Goal: Task Accomplishment & Management: Manage account settings

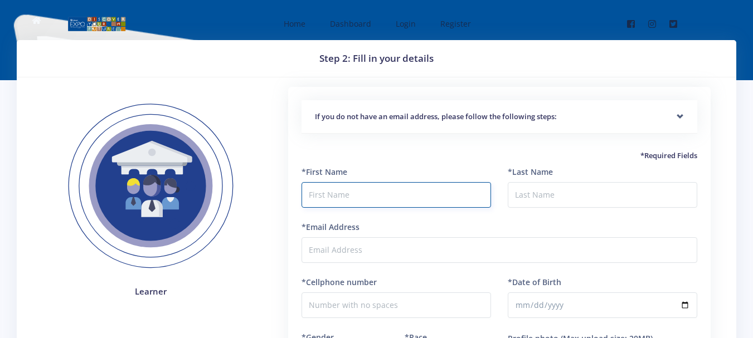
click at [364, 193] on input "text" at bounding box center [395, 195] width 189 height 26
type input "f"
type input "FELICITY"
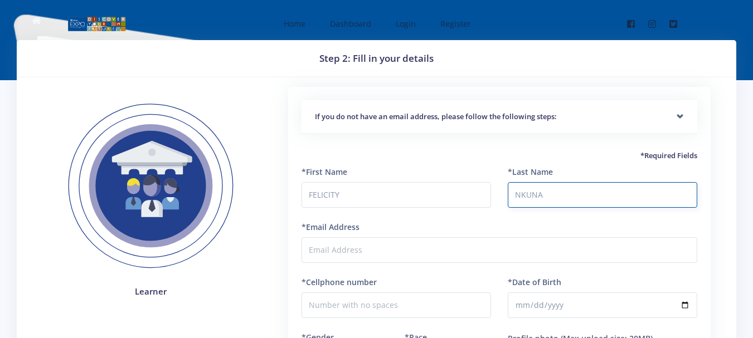
type input "NKUNA"
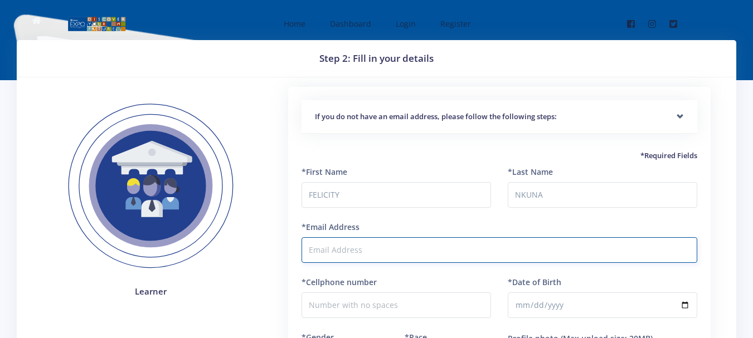
paste input "[EMAIL_ADDRESS][DOMAIN_NAME]"
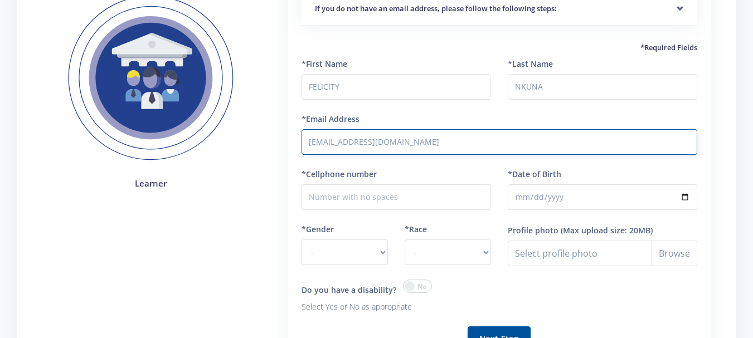
scroll to position [111, 0]
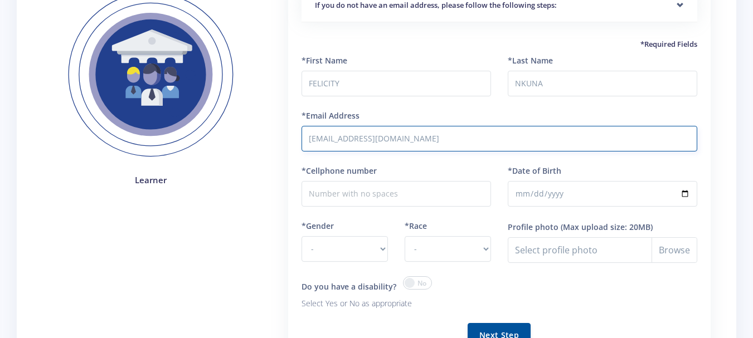
type input "[EMAIL_ADDRESS][DOMAIN_NAME]"
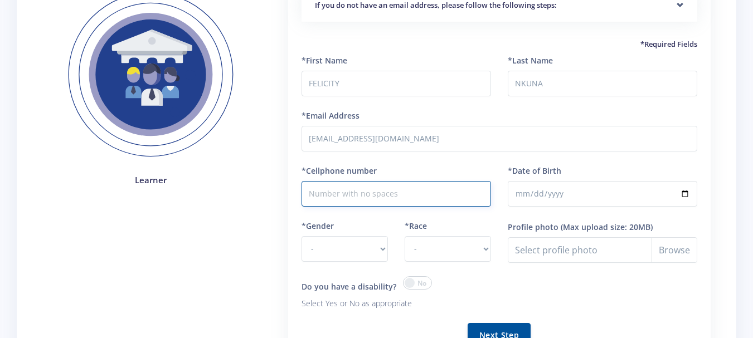
click at [343, 194] on input "*Cellphone number" at bounding box center [395, 194] width 189 height 26
type input "0662241945"
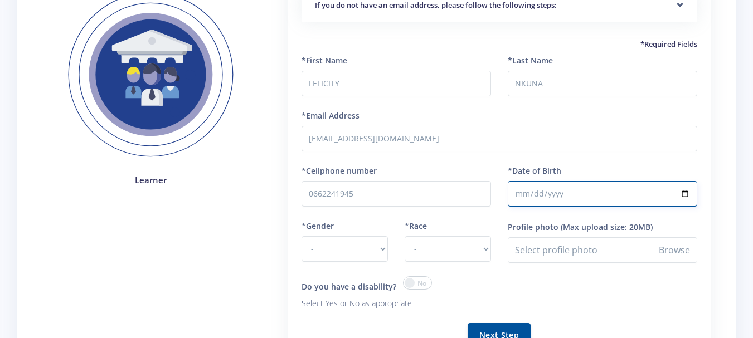
click at [631, 194] on input "*Date of Birth" at bounding box center [602, 194] width 189 height 26
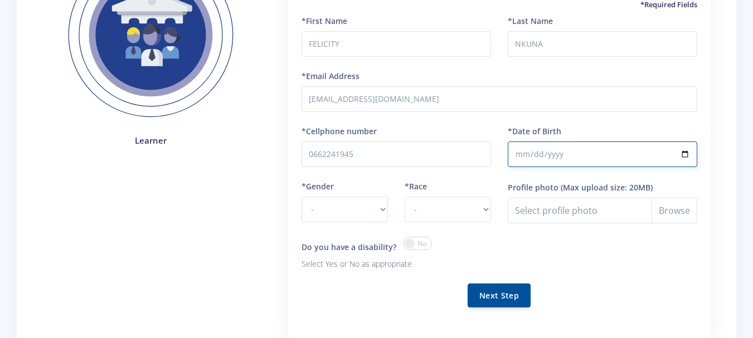
scroll to position [167, 0]
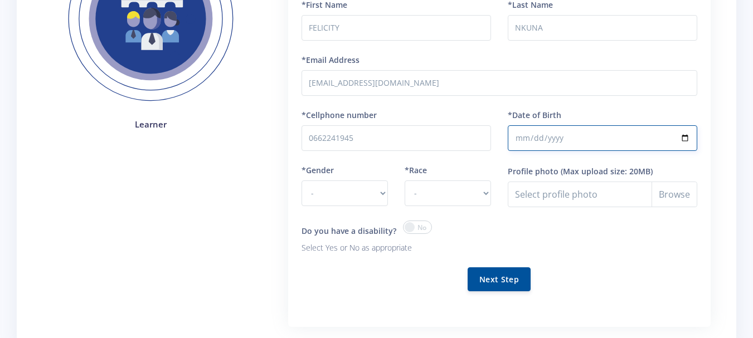
type input "2012-05-26"
click at [384, 194] on select "- Male Female" at bounding box center [344, 194] width 86 height 26
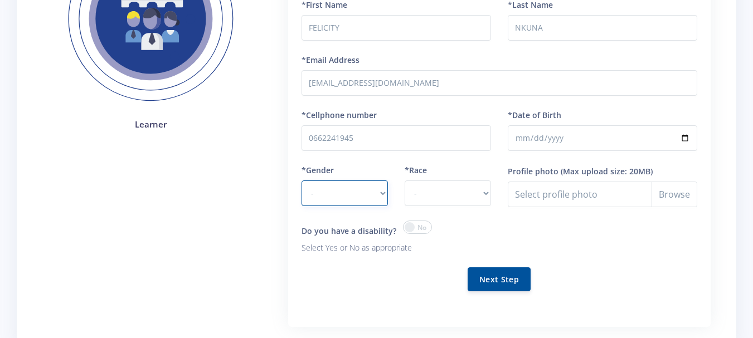
select select "F"
click at [301, 181] on select "- Male Female" at bounding box center [344, 194] width 86 height 26
click at [483, 191] on select "- African Asian Coloured Indian White Other" at bounding box center [448, 194] width 86 height 26
select select "African"
click at [405, 181] on select "- African Asian Coloured Indian White Other" at bounding box center [448, 194] width 86 height 26
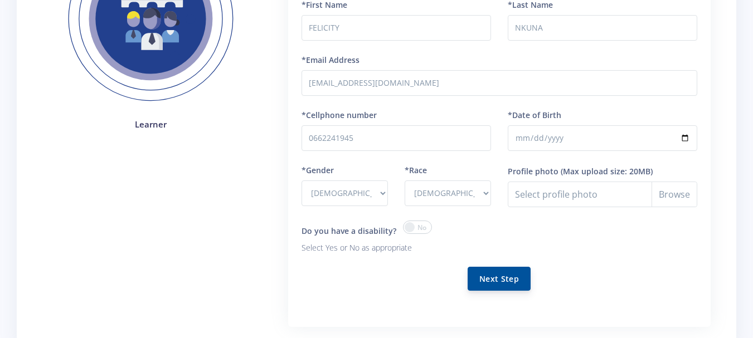
click at [481, 281] on button "Next Step" at bounding box center [498, 279] width 63 height 24
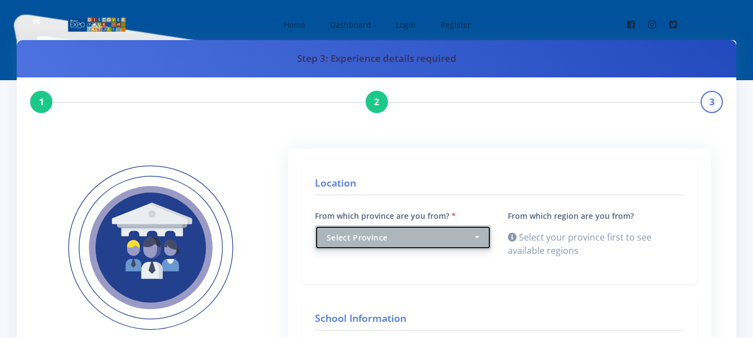
click at [481, 236] on button "Select Province" at bounding box center [403, 238] width 176 height 24
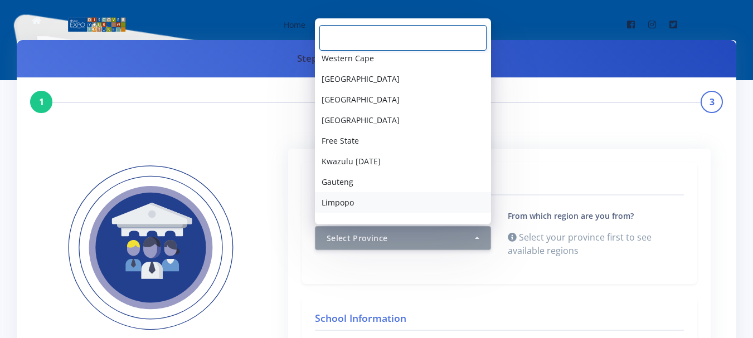
scroll to position [39, 0]
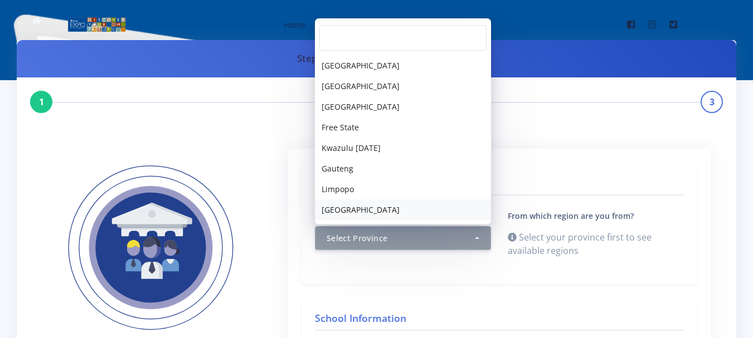
click at [342, 204] on span "Mpumalanga" at bounding box center [361, 210] width 78 height 12
select select "9"
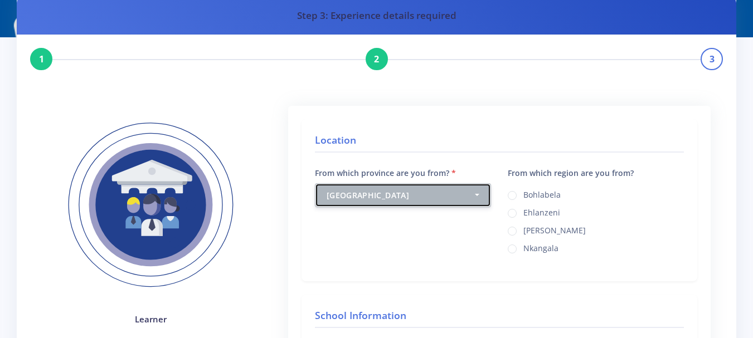
scroll to position [111, 0]
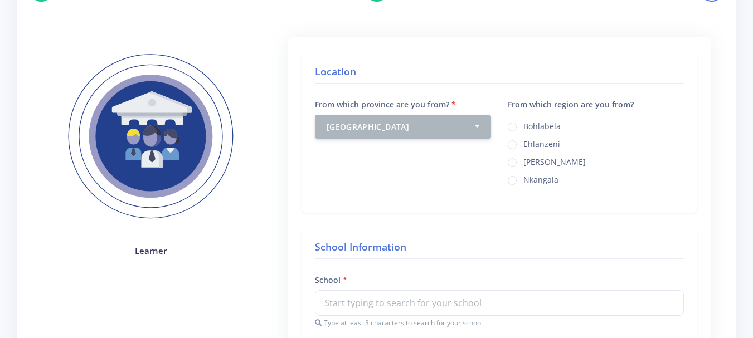
click at [523, 143] on label "Ehlanzeni" at bounding box center [541, 142] width 37 height 9
click at [523, 143] on input "Ehlanzeni" at bounding box center [526, 140] width 7 height 7
radio input "true"
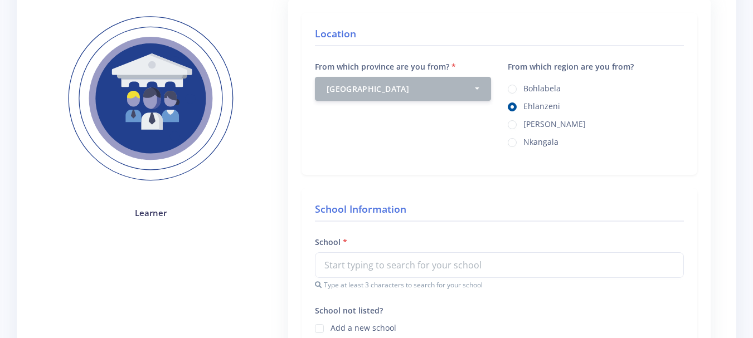
scroll to position [167, 0]
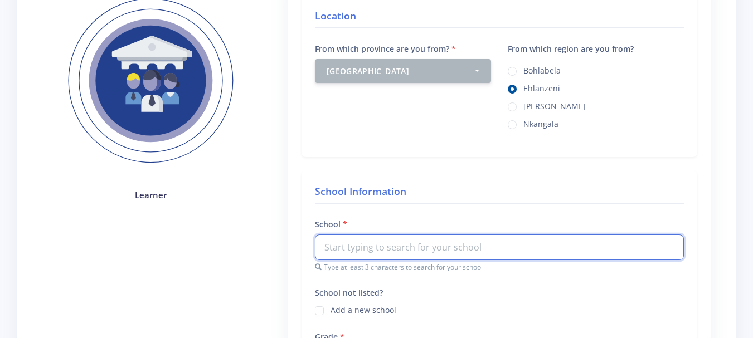
click at [360, 245] on input "text" at bounding box center [499, 248] width 369 height 26
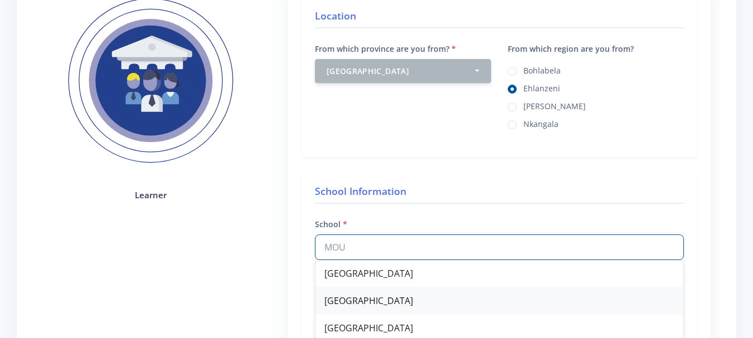
click at [369, 298] on div "Mountain View School" at bounding box center [499, 301] width 368 height 27
type input "Mountain View School"
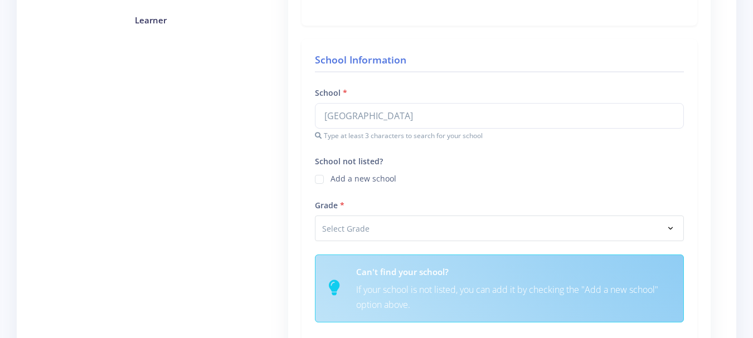
scroll to position [390, 0]
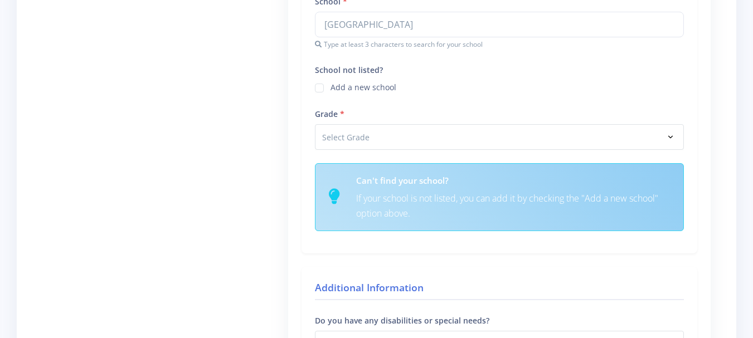
click at [398, 175] on h6 "Can't find your school?" at bounding box center [513, 180] width 314 height 13
click at [372, 121] on div "Grade Select Grade Grade 4 Grade 5 Grade 6" at bounding box center [499, 128] width 369 height 43
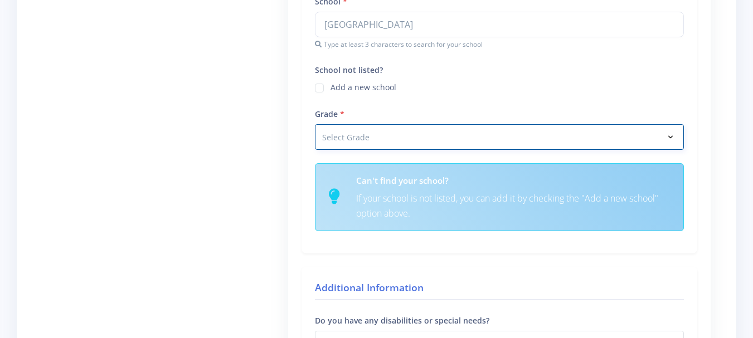
click at [372, 136] on select "Select Grade Grade 4 Grade 5 Grade 6 Grade 7" at bounding box center [499, 137] width 369 height 26
select select "Grade 7"
click at [315, 124] on select "Select Grade Grade 4 Grade 5 Grade 6 Grade 7" at bounding box center [499, 137] width 369 height 26
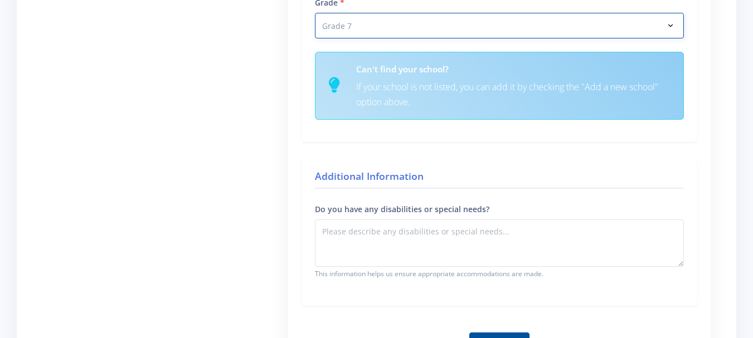
scroll to position [557, 0]
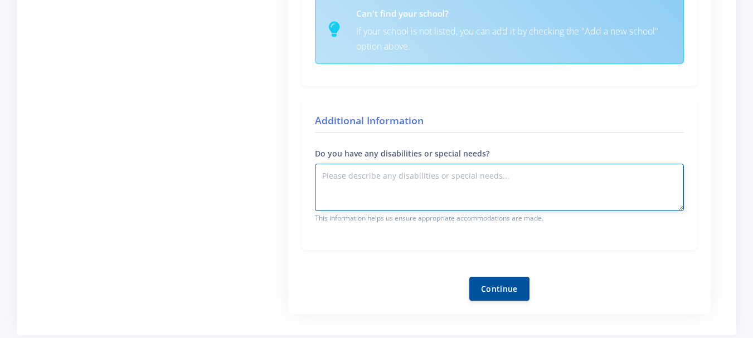
click at [465, 191] on textarea "Do you have any disabilities or special needs?" at bounding box center [499, 187] width 369 height 47
type textarea "NONE"
click at [500, 292] on button "Continue" at bounding box center [499, 288] width 60 height 24
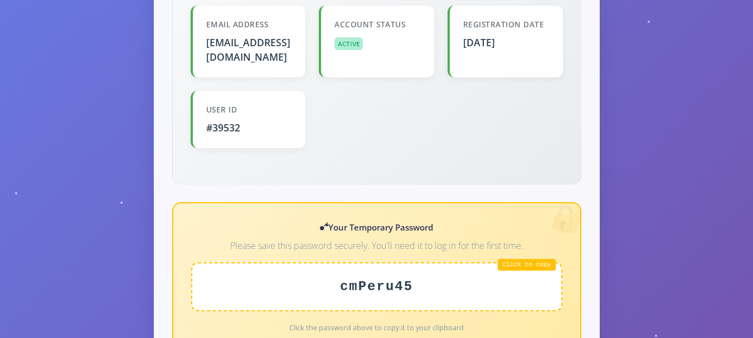
scroll to position [390, 0]
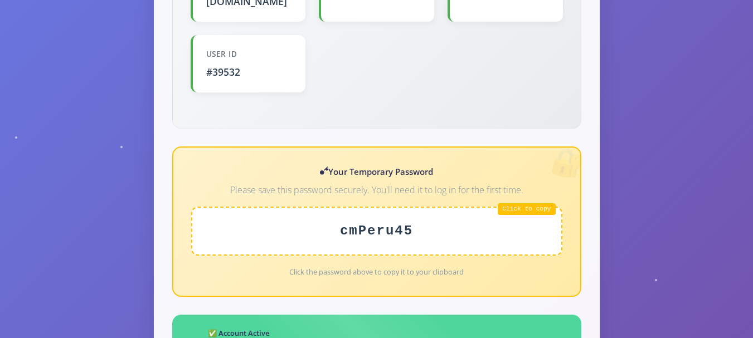
click at [517, 207] on div "cmPeru45" at bounding box center [376, 231] width 371 height 49
click at [369, 235] on div "cmPeru45" at bounding box center [376, 231] width 371 height 49
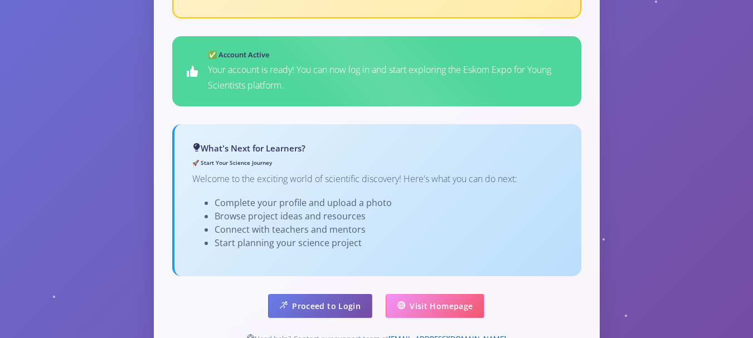
scroll to position [724, 0]
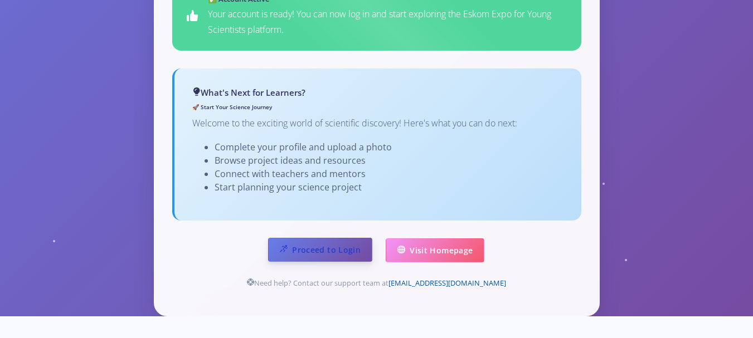
click at [313, 245] on link "Proceed to Login" at bounding box center [320, 250] width 104 height 24
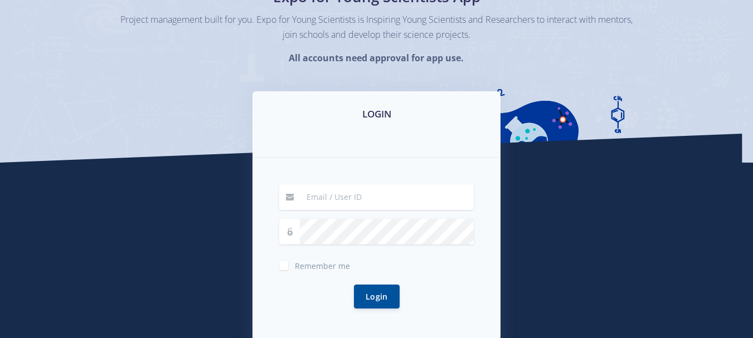
scroll to position [111, 0]
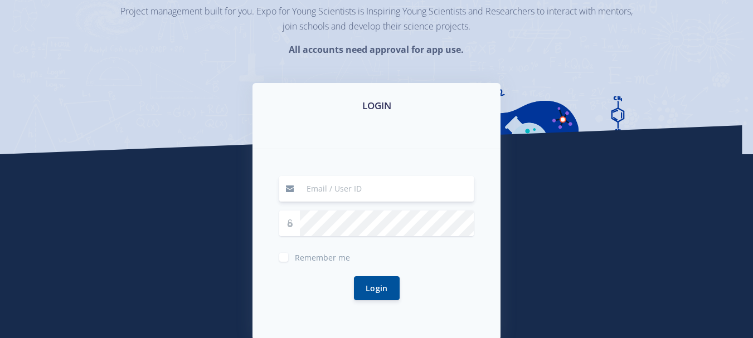
click at [315, 193] on input at bounding box center [387, 189] width 174 height 26
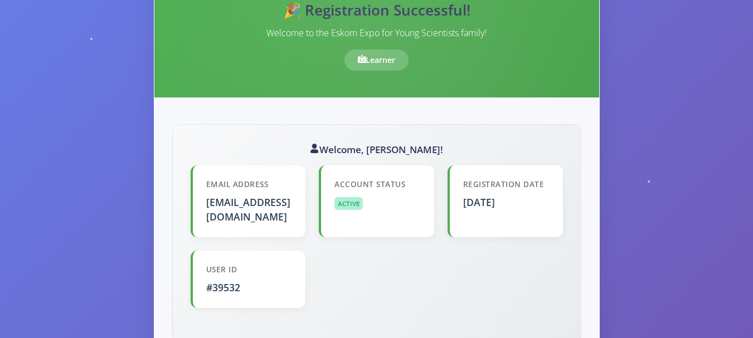
scroll to position [279, 0]
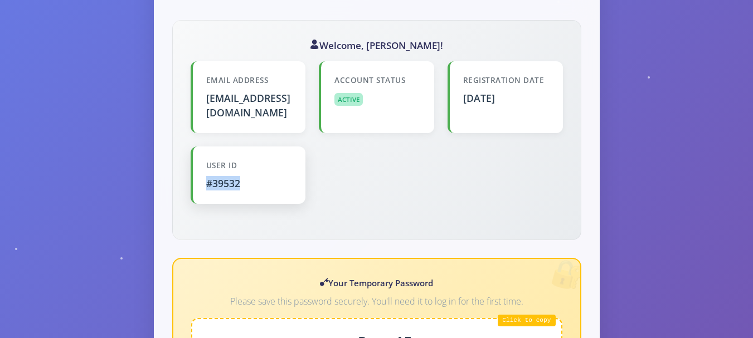
drag, startPoint x: 206, startPoint y: 171, endPoint x: 269, endPoint y: 176, distance: 62.6
click at [269, 176] on div "#39532" at bounding box center [249, 183] width 86 height 14
copy div "#39532"
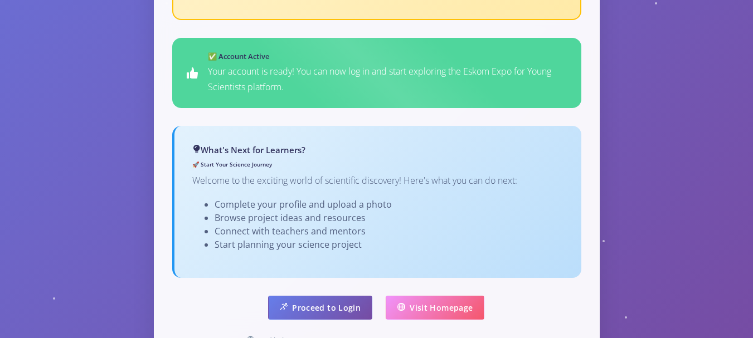
scroll to position [758, 0]
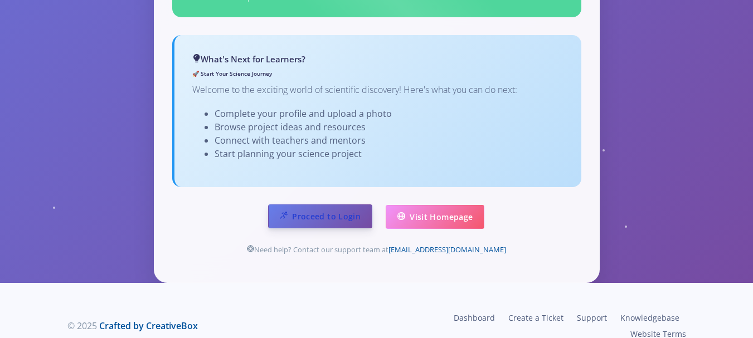
click at [319, 204] on link "Proceed to Login" at bounding box center [320, 216] width 104 height 24
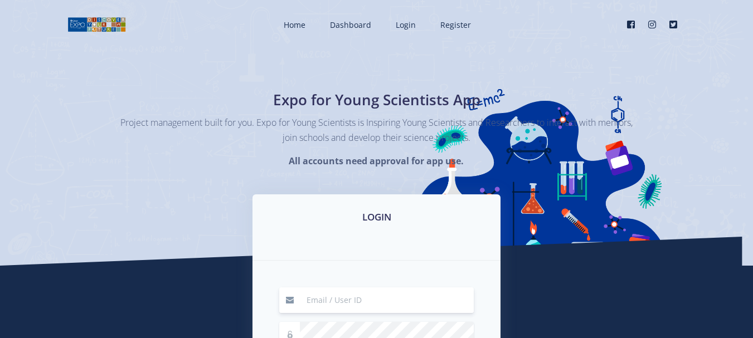
click at [339, 301] on input at bounding box center [387, 301] width 174 height 26
type input "F"
paste input "#39532"
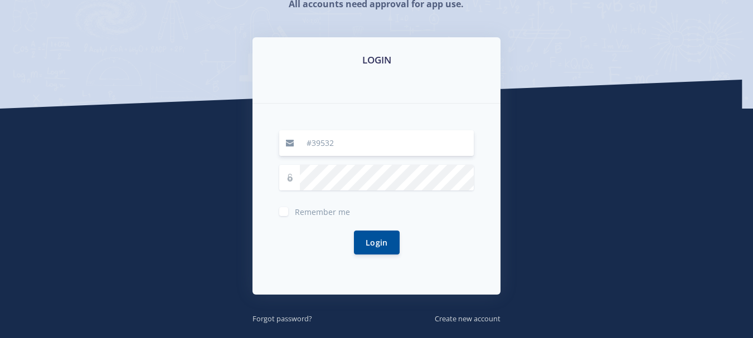
scroll to position [223, 0]
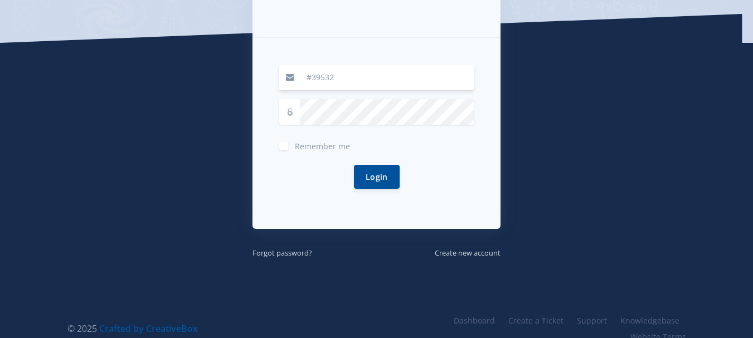
type input "#39532"
click at [295, 143] on label "Remember me" at bounding box center [322, 143] width 55 height 9
click at [295, 143] on input "Remember me" at bounding box center [298, 141] width 7 height 7
checkbox input "true"
click at [377, 167] on button "Login" at bounding box center [377, 176] width 46 height 24
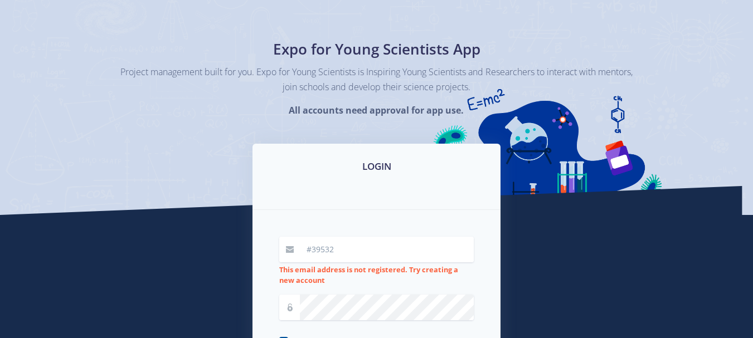
scroll to position [111, 0]
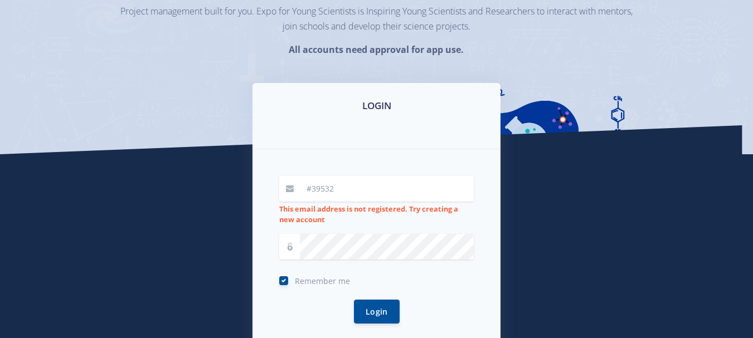
click at [340, 188] on input "#39532" at bounding box center [387, 189] width 174 height 26
type input "#"
type input "[EMAIL_ADDRESS][DOMAIN_NAME]"
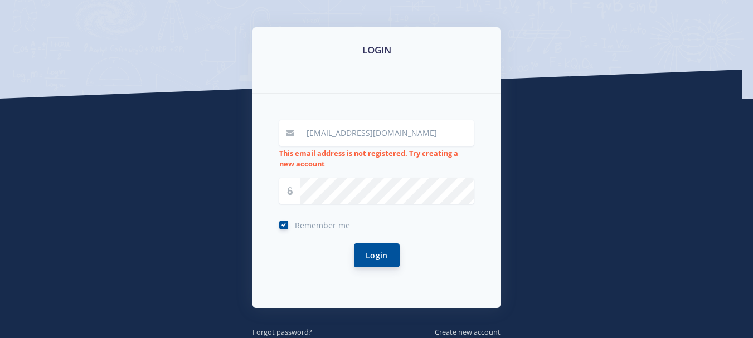
click at [387, 251] on button "Login" at bounding box center [377, 256] width 46 height 24
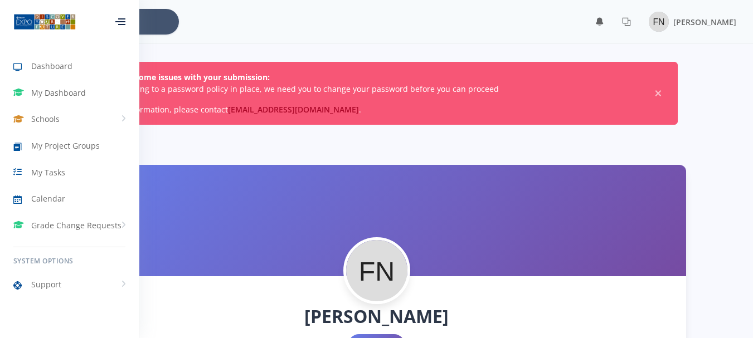
scroll to position [8, 8]
click at [63, 145] on span "My Project Groups" at bounding box center [65, 146] width 69 height 12
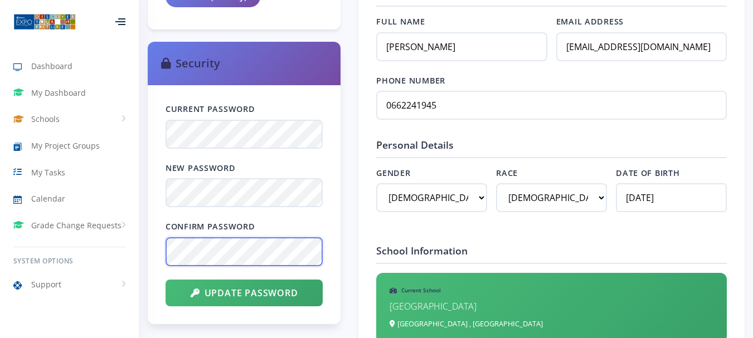
scroll to position [669, 0]
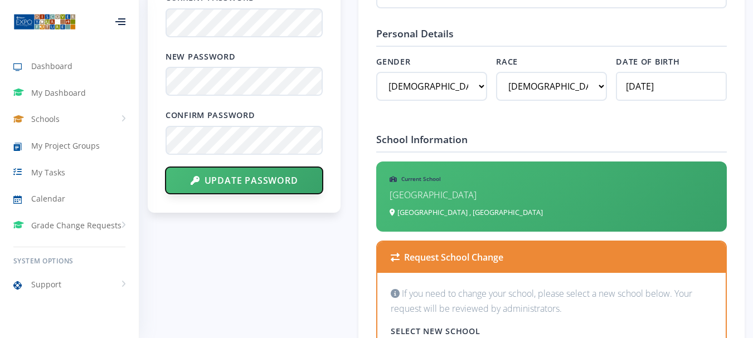
click at [220, 188] on button "Update Password" at bounding box center [243, 180] width 157 height 27
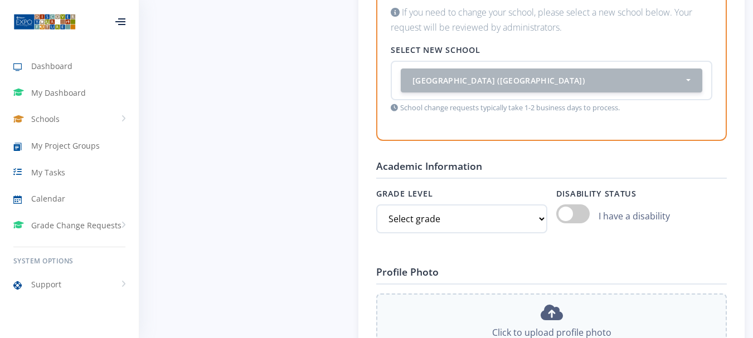
scroll to position [947, 0]
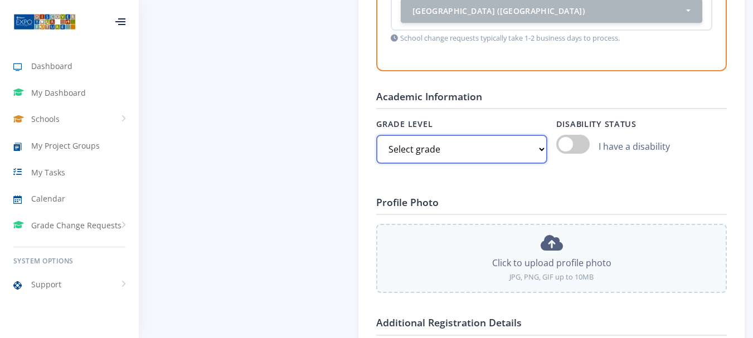
click at [543, 152] on select "Select grade Grade 4 Grade 5 Grade 6 Grade 7" at bounding box center [461, 149] width 171 height 29
select select "Grade 7"
click at [376, 135] on select "Select grade Grade 4 Grade 5 Grade 6 Grade 7" at bounding box center [461, 149] width 171 height 29
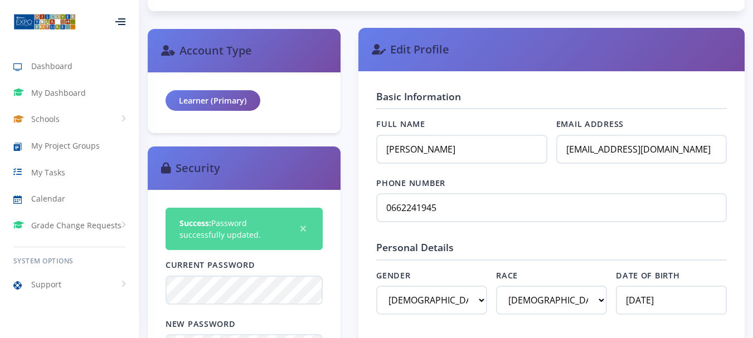
scroll to position [446, 0]
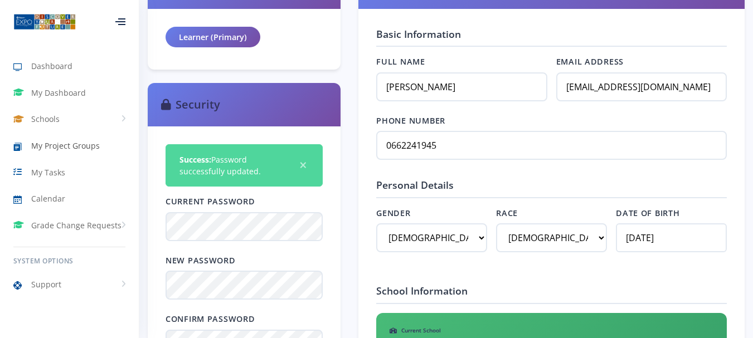
click at [57, 151] on span "My Project Groups" at bounding box center [65, 146] width 69 height 12
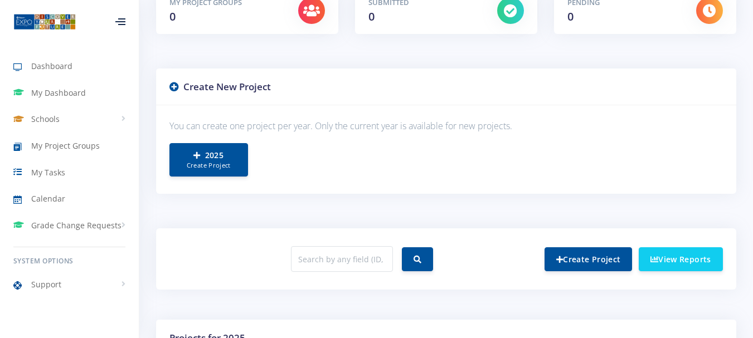
scroll to position [167, 0]
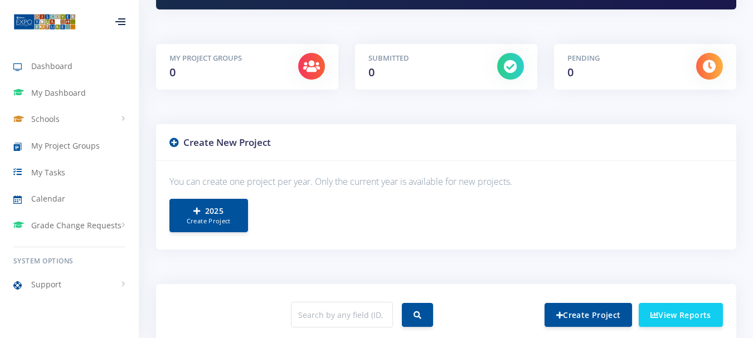
click at [121, 22] on div at bounding box center [120, 21] width 10 height 7
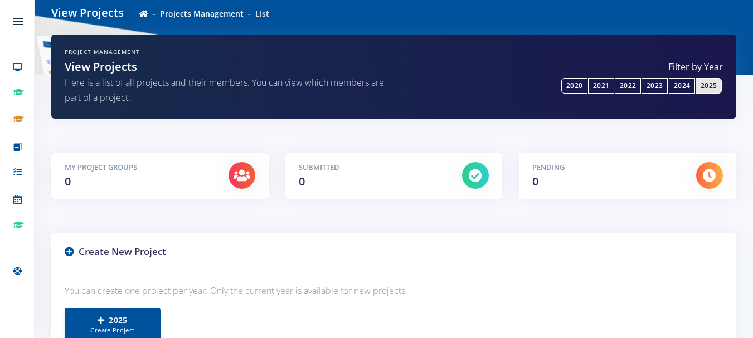
scroll to position [111, 0]
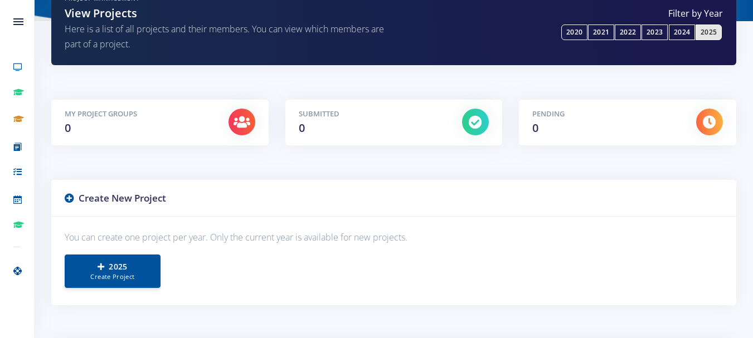
click at [67, 197] on icon at bounding box center [69, 197] width 9 height 9
click at [99, 279] on small "Create Project" at bounding box center [112, 276] width 72 height 9
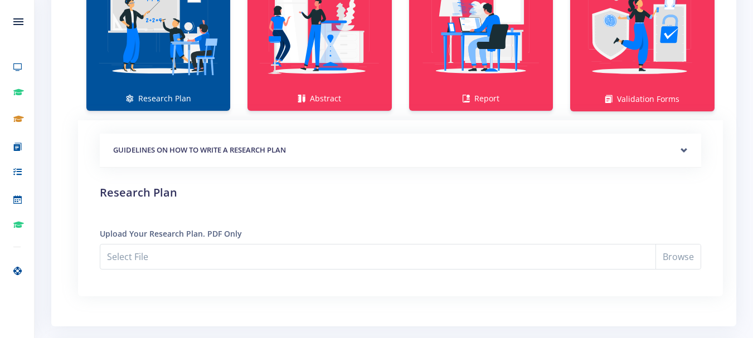
scroll to position [892, 0]
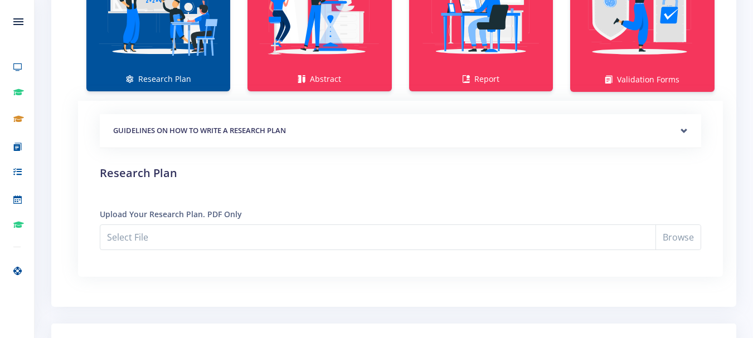
click div "GUIDELINES ON HOW TO WRITE A RESEARCH PLAN"
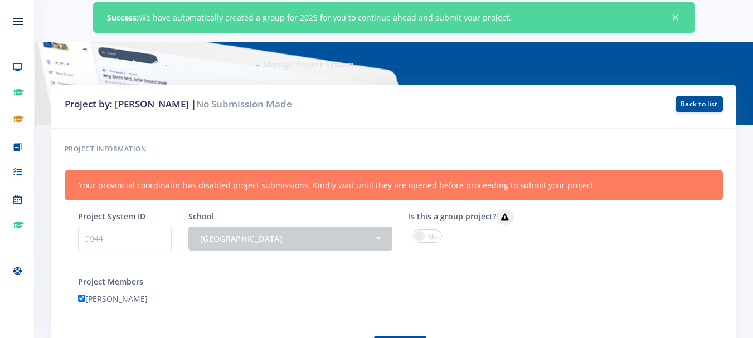
scroll to position [0, 0]
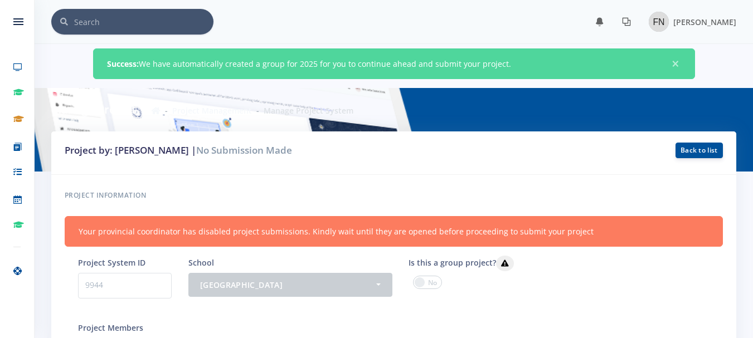
click icon
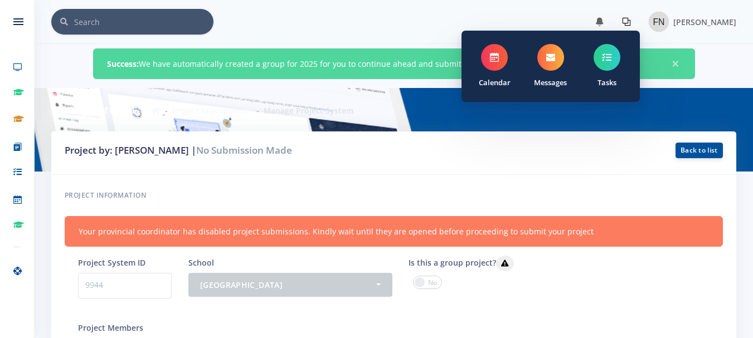
click div "Project by: FELICITY NKUNA | No Submission Made Back to list"
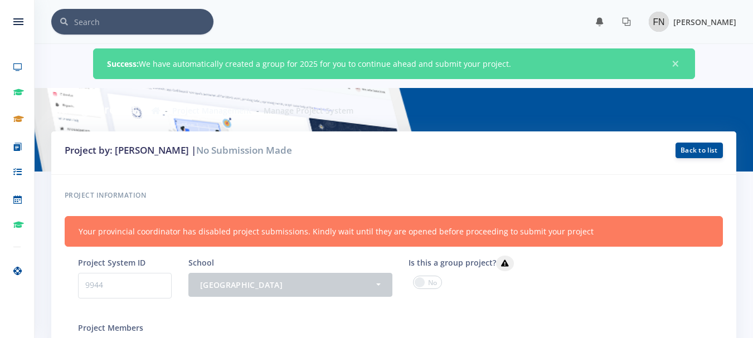
click img
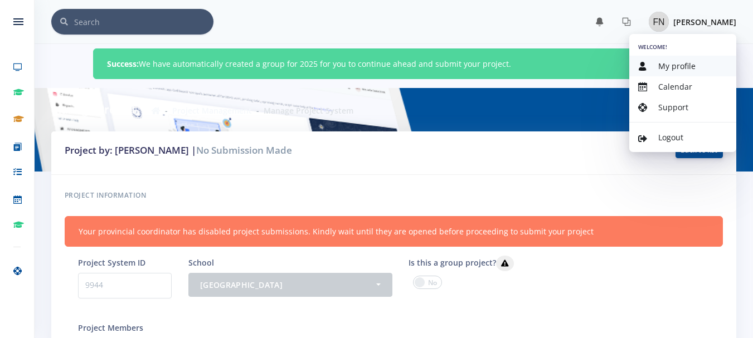
click span "My profile"
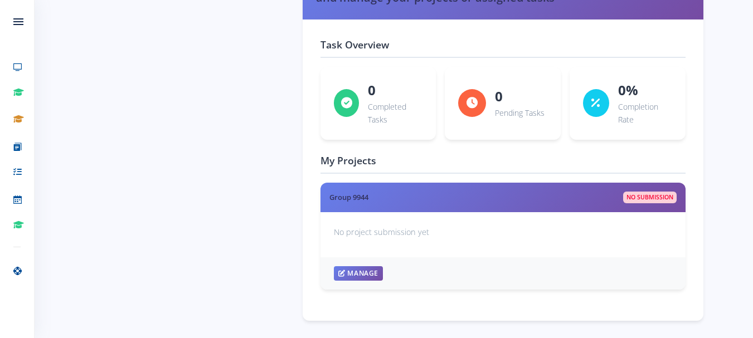
scroll to position [1672, 0]
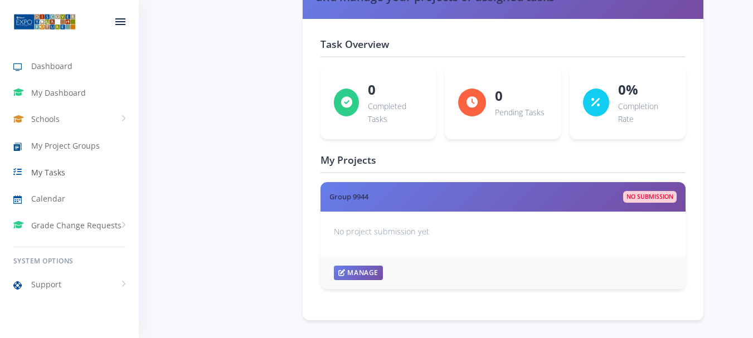
click at [41, 176] on span "My Tasks" at bounding box center [48, 173] width 34 height 12
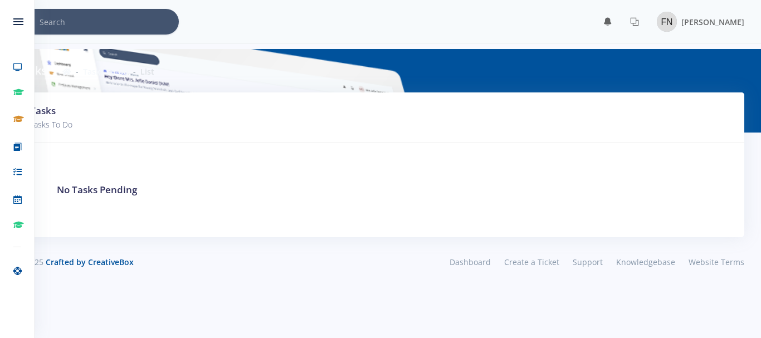
scroll to position [8, 8]
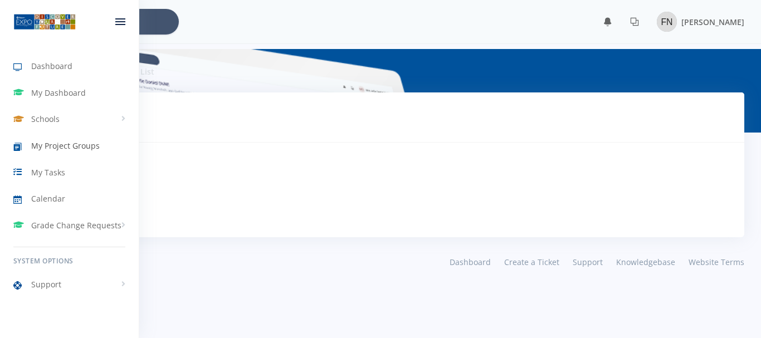
click at [43, 146] on span "My Project Groups" at bounding box center [65, 146] width 69 height 12
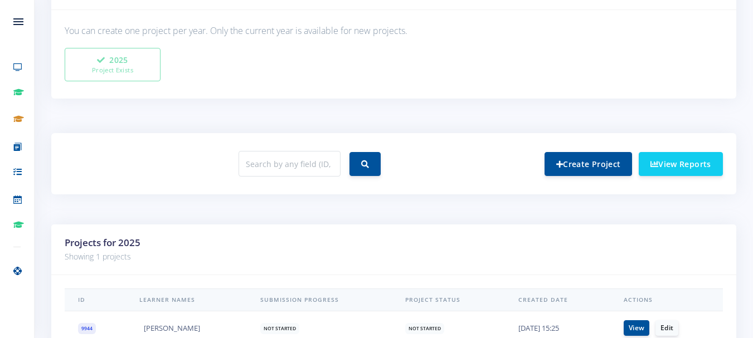
scroll to position [388, 0]
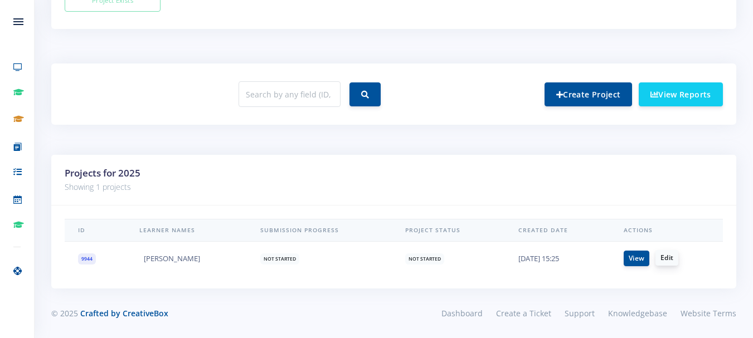
click at [667, 258] on link "Edit" at bounding box center [666, 258] width 23 height 16
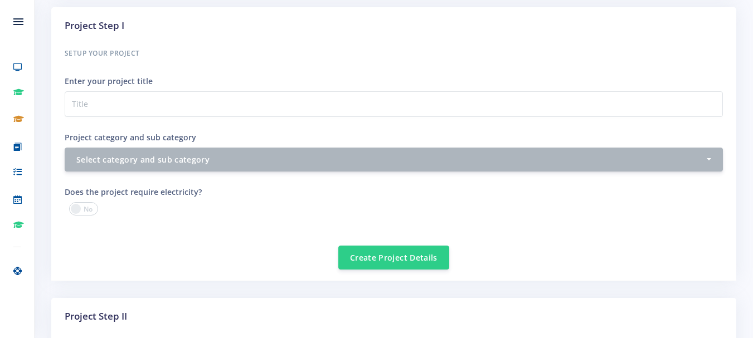
scroll to position [334, 0]
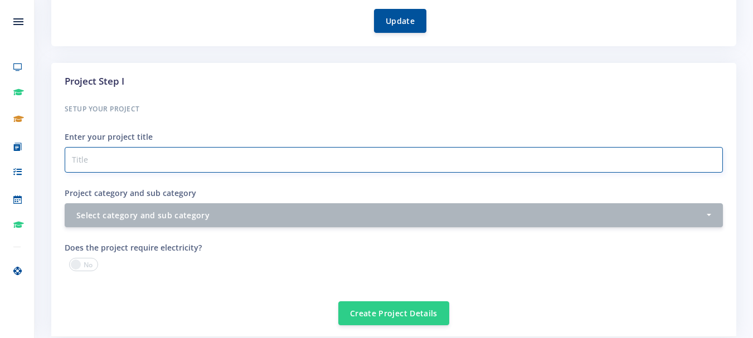
drag, startPoint x: 101, startPoint y: 152, endPoint x: 103, endPoint y: 159, distance: 7.6
click at [101, 155] on input "Project category and sub category" at bounding box center [394, 160] width 658 height 26
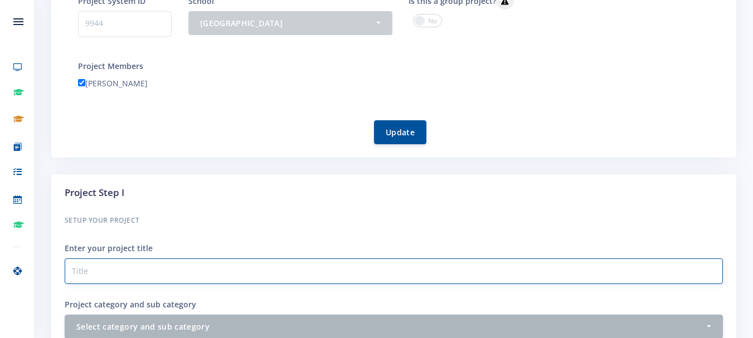
scroll to position [0, 0]
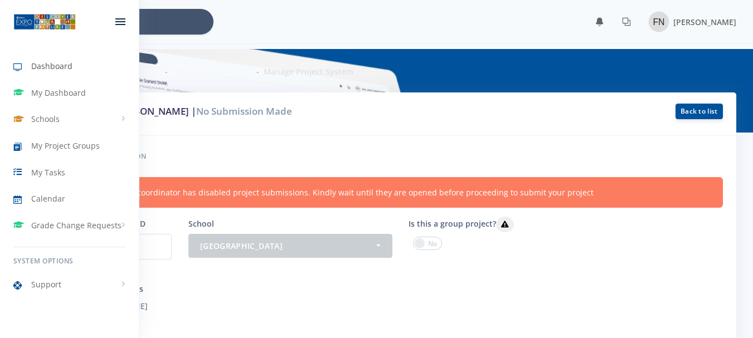
click at [54, 66] on span "Dashboard" at bounding box center [51, 66] width 41 height 12
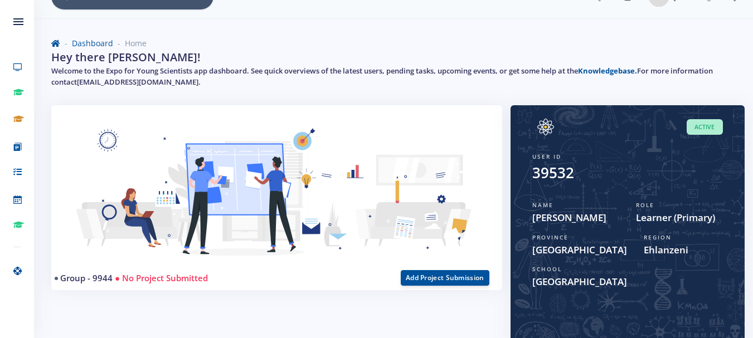
scroll to position [21, 0]
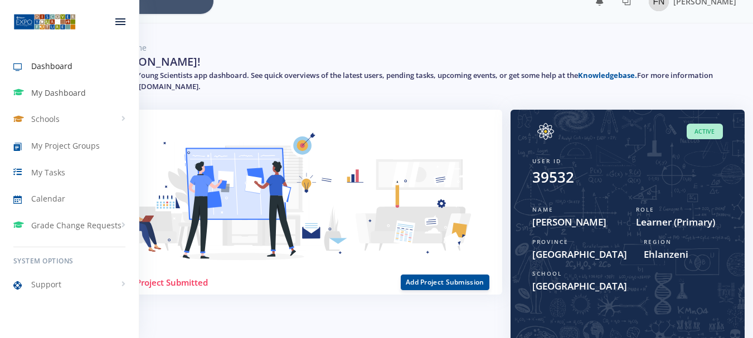
click at [46, 98] on span "My Dashboard" at bounding box center [58, 93] width 55 height 12
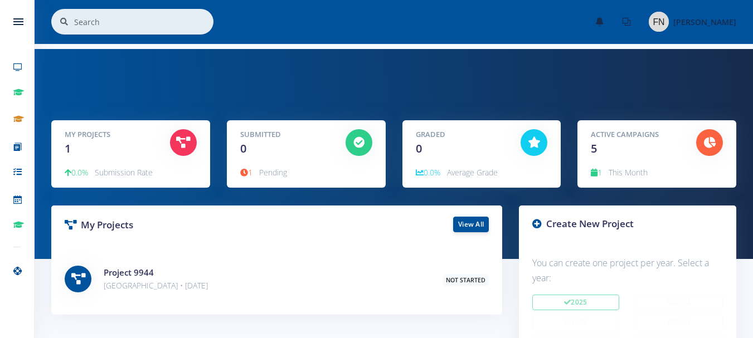
scroll to position [8, 8]
click at [628, 24] on icon at bounding box center [626, 21] width 9 height 9
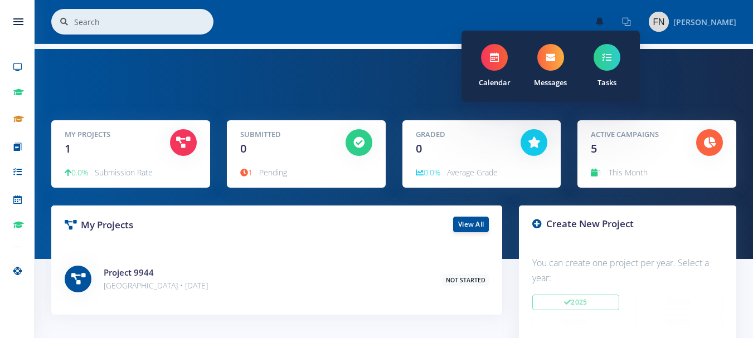
click at [663, 18] on img at bounding box center [659, 22] width 20 height 20
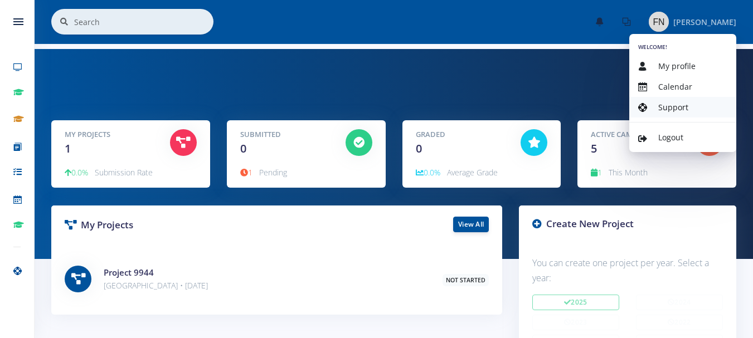
click at [676, 107] on span "Support" at bounding box center [673, 107] width 30 height 11
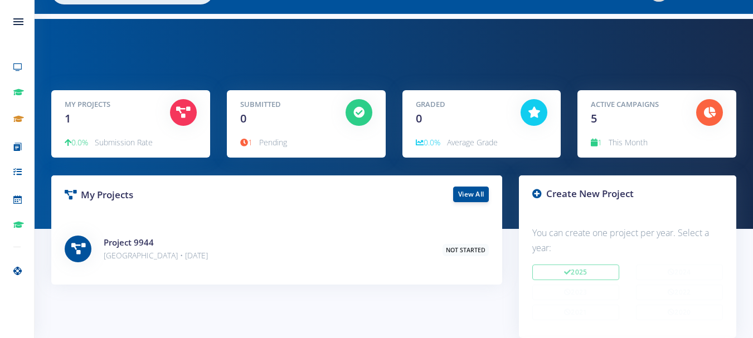
scroll to position [56, 0]
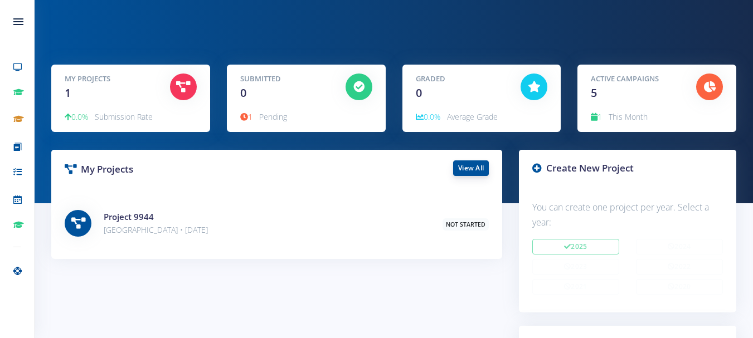
click at [474, 171] on link "View All" at bounding box center [471, 168] width 36 height 16
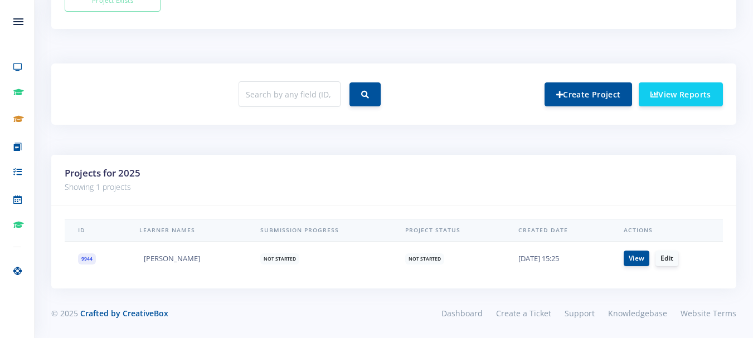
scroll to position [332, 0]
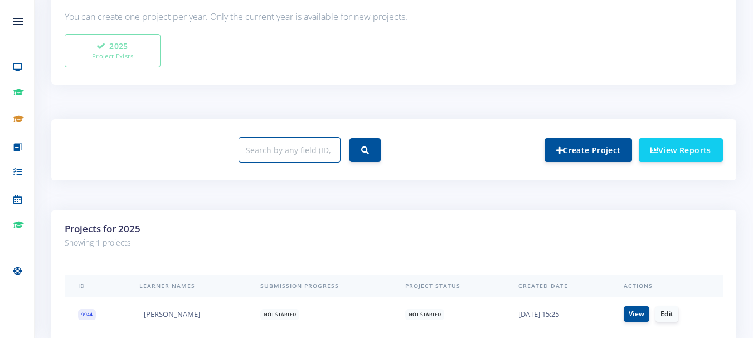
click at [288, 152] on input "text" at bounding box center [289, 150] width 102 height 26
click at [703, 146] on link "View Reports" at bounding box center [681, 150] width 84 height 24
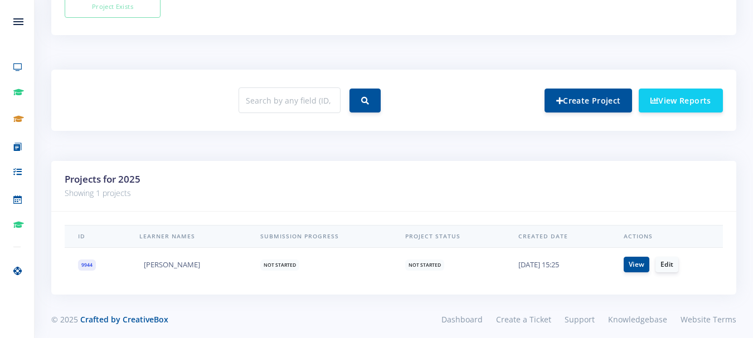
scroll to position [459, 0]
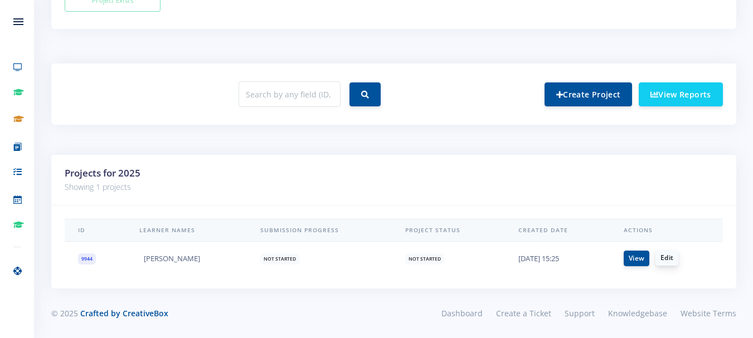
click at [667, 259] on link "Edit" at bounding box center [666, 258] width 23 height 16
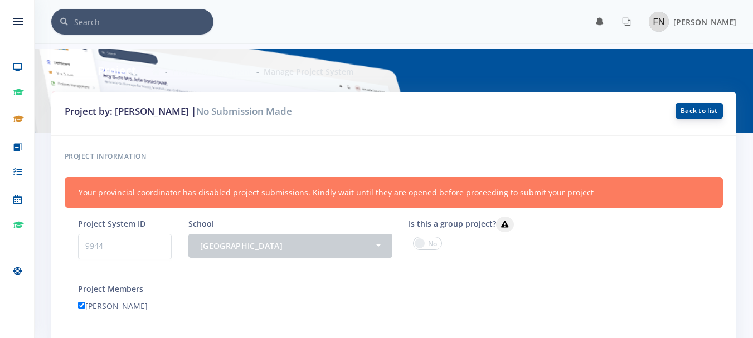
click at [703, 113] on link "Back to list" at bounding box center [698, 111] width 47 height 16
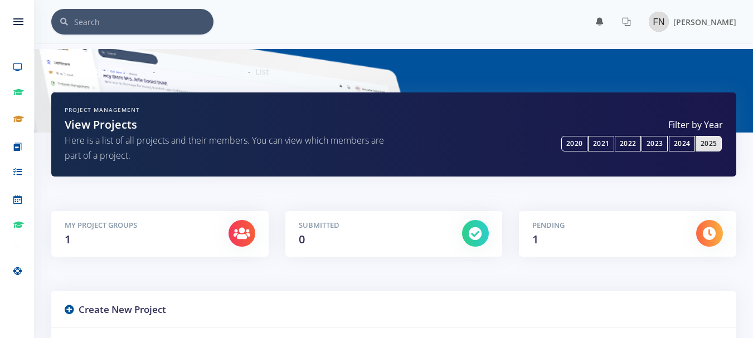
scroll to position [8, 8]
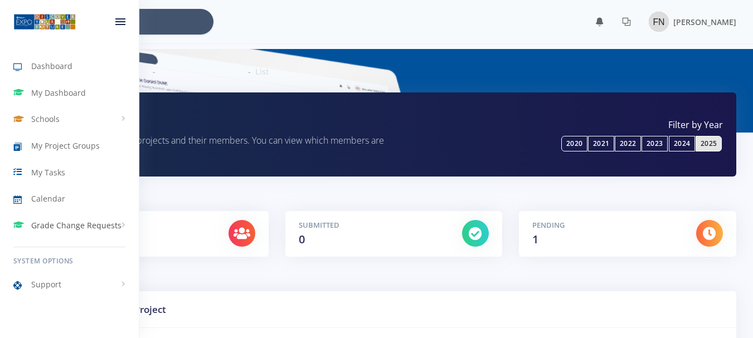
click at [114, 230] on span "Grade Change Requests" at bounding box center [76, 226] width 90 height 12
click at [51, 147] on span "My Project Groups" at bounding box center [65, 146] width 69 height 12
click at [53, 64] on span "Dashboard" at bounding box center [51, 66] width 41 height 12
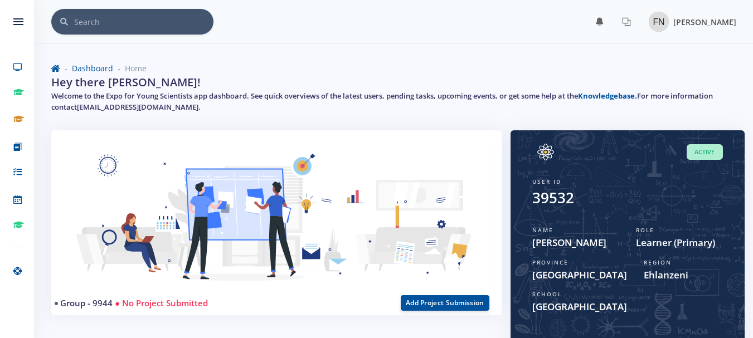
click at [659, 22] on img at bounding box center [659, 22] width 20 height 20
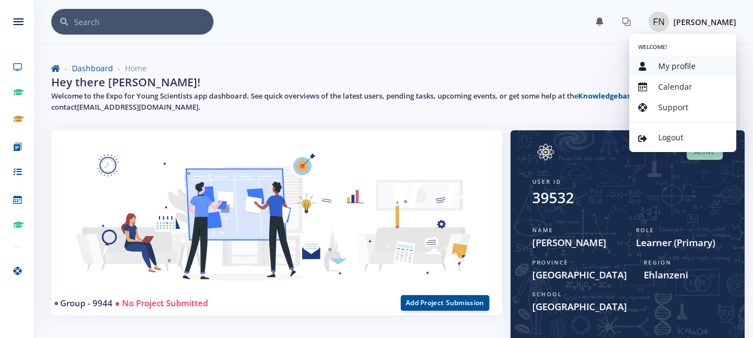
click at [676, 69] on span "My profile" at bounding box center [676, 66] width 37 height 11
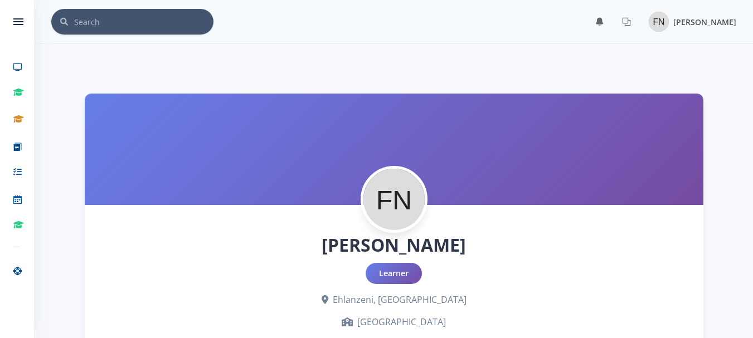
click at [661, 24] on img at bounding box center [659, 22] width 20 height 20
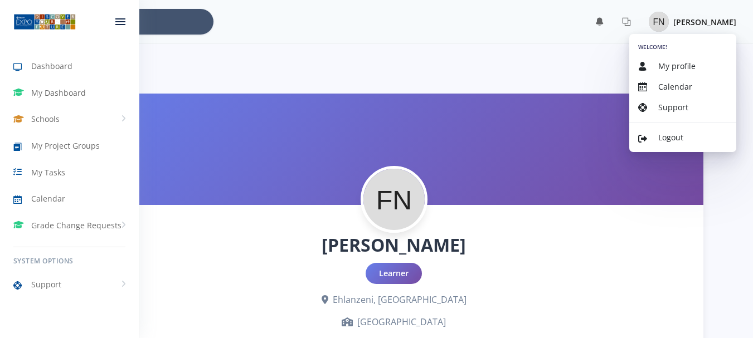
click at [120, 21] on icon at bounding box center [120, 21] width 10 height 1
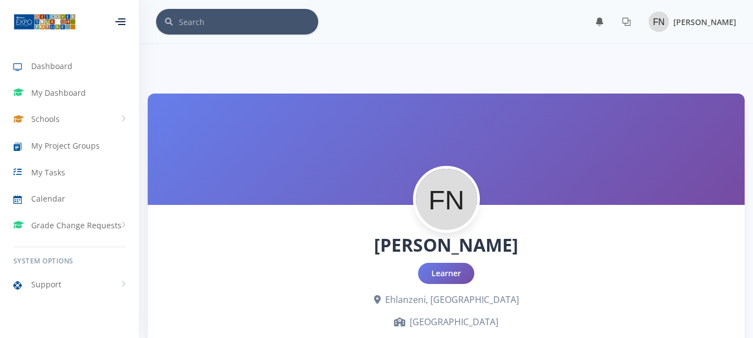
click at [663, 23] on img at bounding box center [659, 22] width 20 height 20
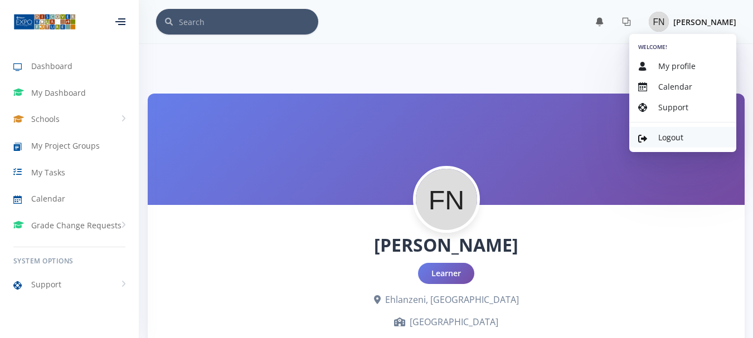
click at [674, 140] on span "Logout" at bounding box center [670, 137] width 25 height 11
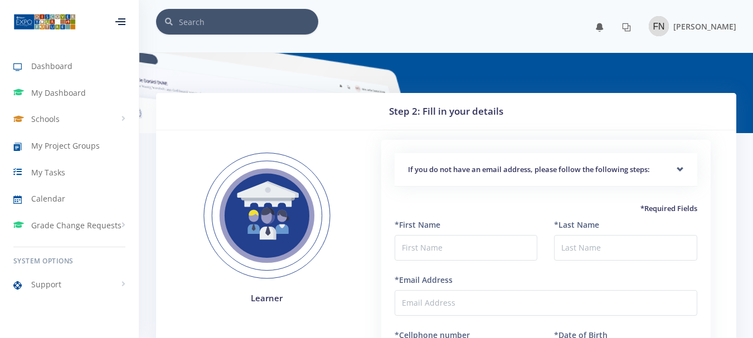
scroll to position [8, 8]
click at [676, 171] on div "If you do not have an email address, please follow the following steps:" at bounding box center [546, 170] width 303 height 34
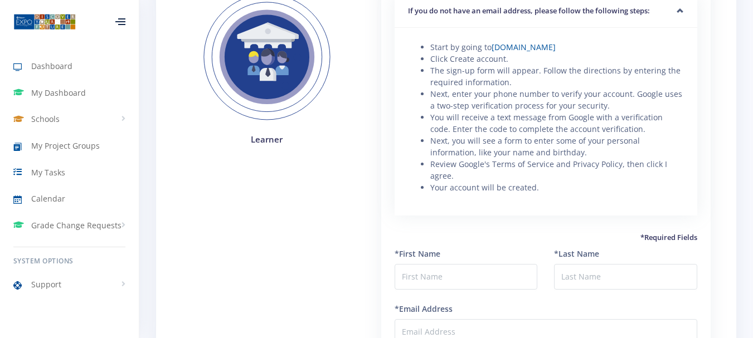
scroll to position [0, 0]
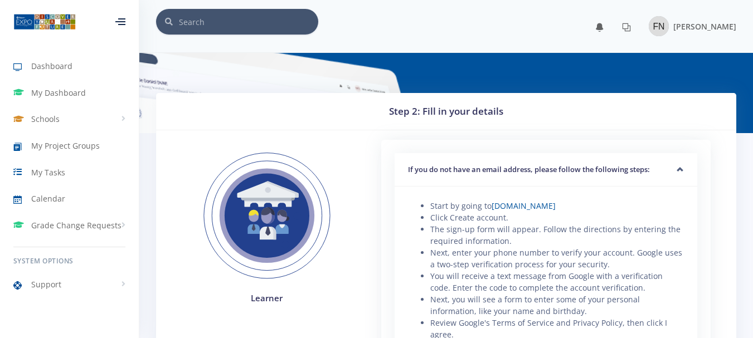
click at [679, 165] on h5 "If you do not have an email address, please follow the following steps:" at bounding box center [546, 169] width 276 height 11
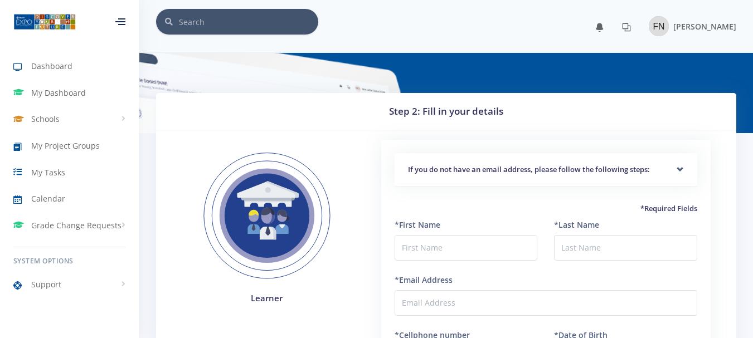
click at [628, 27] on icon at bounding box center [626, 27] width 9 height 9
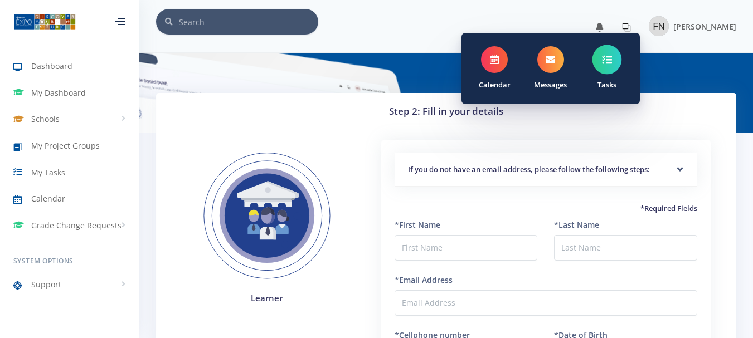
click at [609, 50] on span at bounding box center [607, 60] width 30 height 30
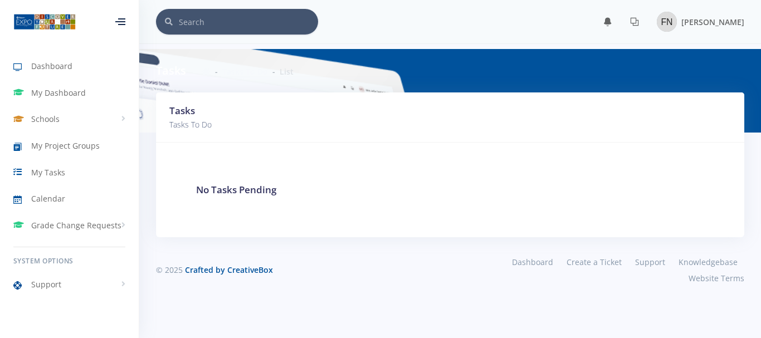
scroll to position [8, 8]
click at [445, 163] on div "No Tasks Pending" at bounding box center [450, 190] width 562 height 68
click at [673, 23] on img at bounding box center [667, 22] width 20 height 20
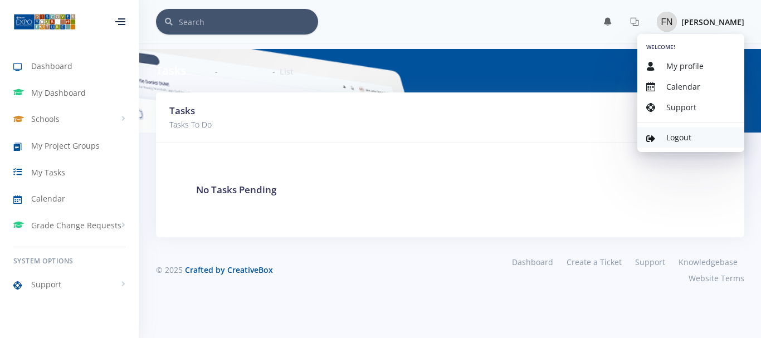
click at [670, 137] on span "Logout" at bounding box center [678, 137] width 25 height 11
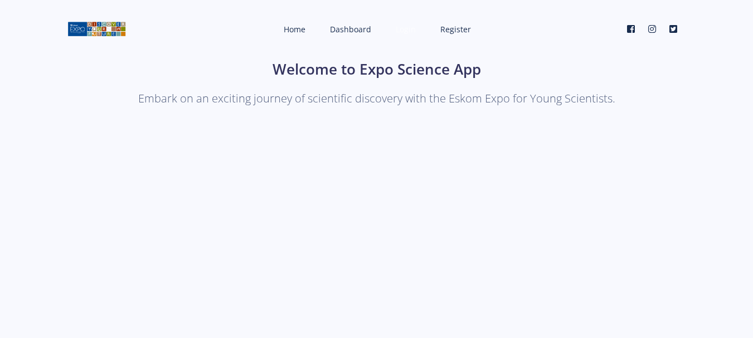
click at [411, 28] on span "Login" at bounding box center [406, 29] width 20 height 11
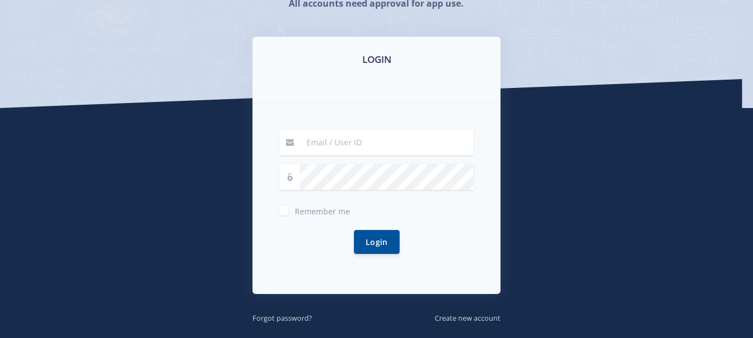
scroll to position [167, 0]
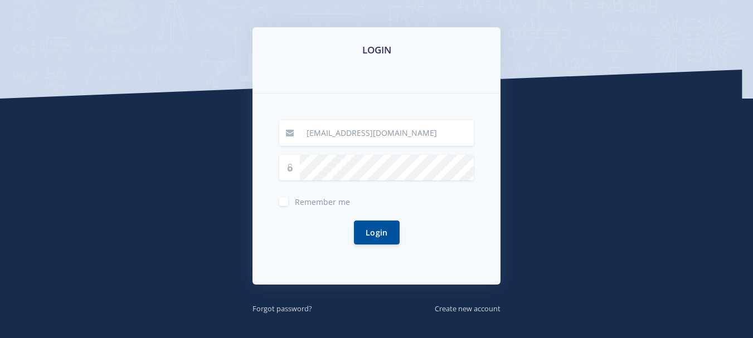
click at [350, 135] on input "[EMAIL_ADDRESS][DOMAIN_NAME]" at bounding box center [387, 133] width 174 height 26
type input "[EMAIL_ADDRESS][DOMAIN_NAME]"
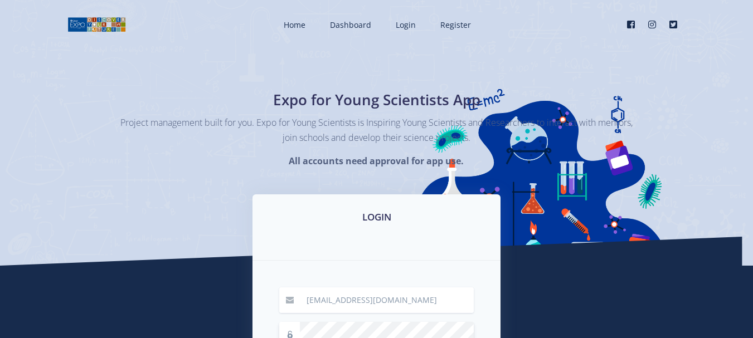
scroll to position [167, 0]
